Goal: Transaction & Acquisition: Download file/media

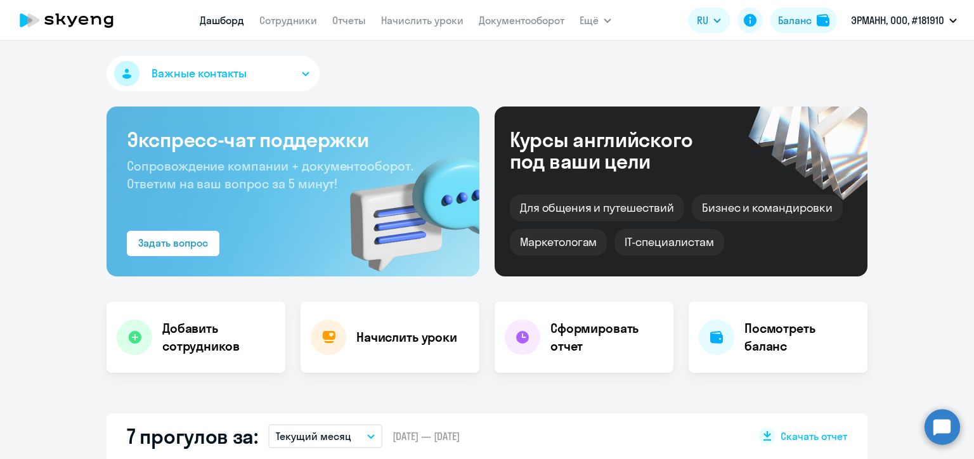
click at [344, 23] on link "Отчеты" at bounding box center [349, 20] width 34 height 13
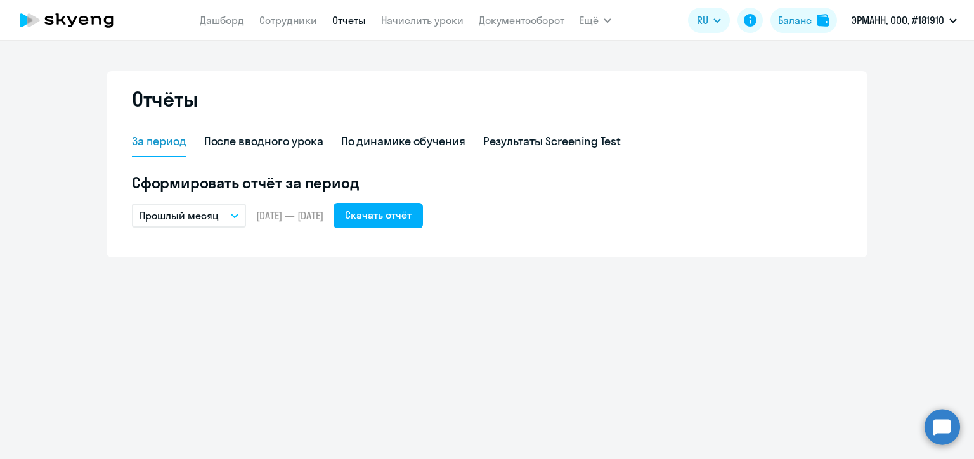
click at [195, 216] on p "Прошлый месяц" at bounding box center [179, 215] width 79 height 15
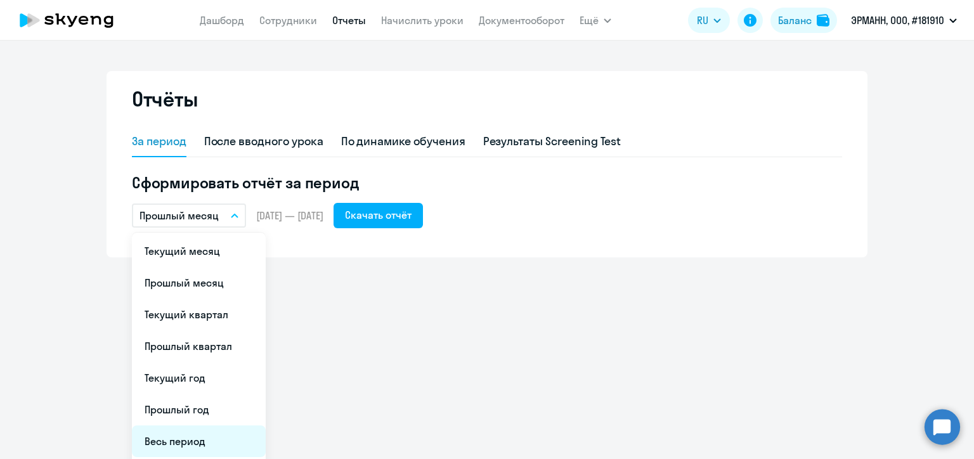
click at [217, 439] on li "Весь период" at bounding box center [199, 441] width 134 height 32
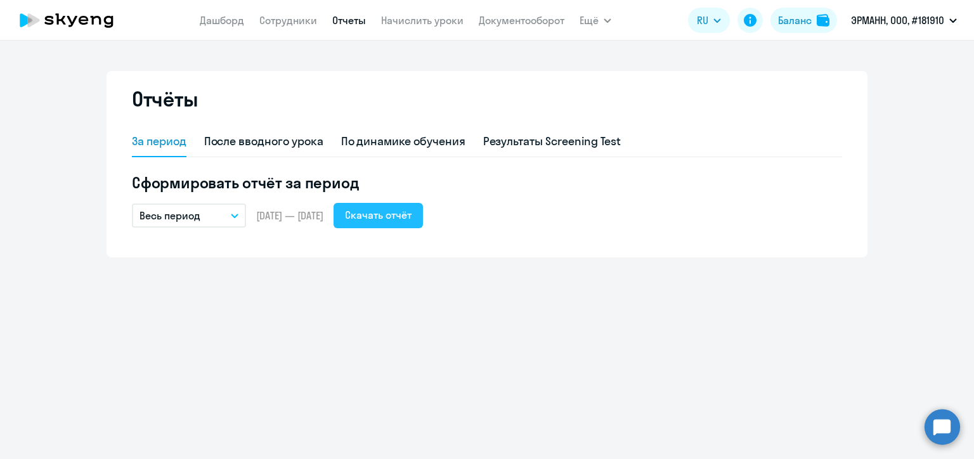
click at [412, 215] on div "Скачать отчёт" at bounding box center [378, 214] width 67 height 15
